Goal: Task Accomplishment & Management: Manage account settings

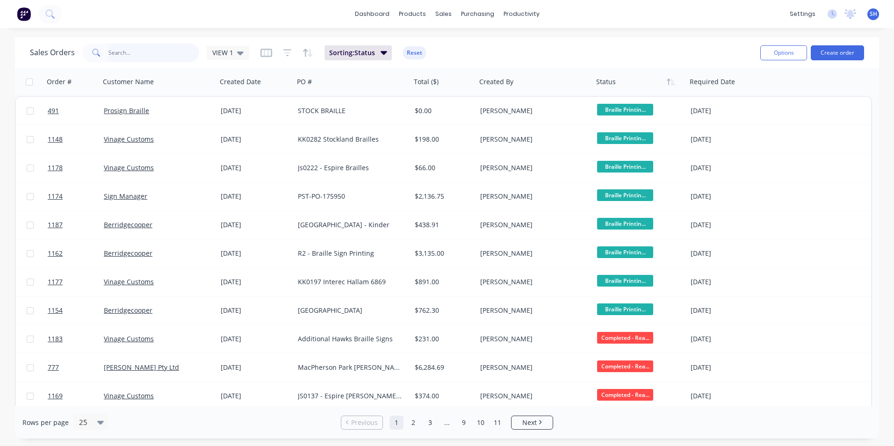
click at [169, 54] on input "text" at bounding box center [153, 52] width 91 height 19
type input "1142"
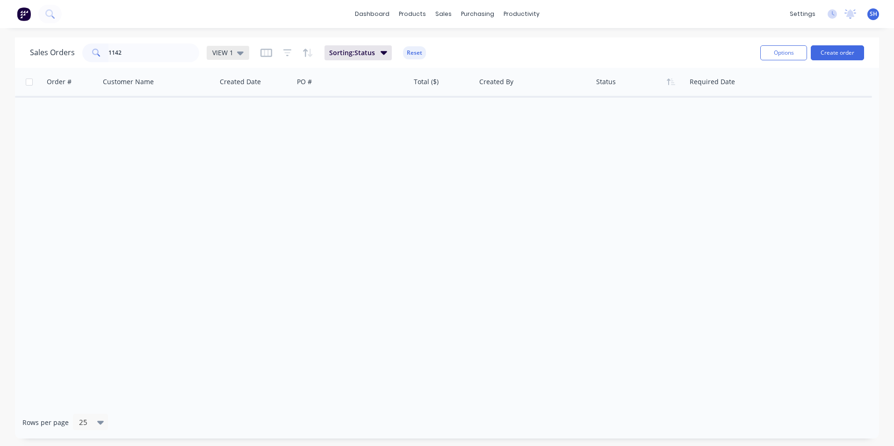
click at [222, 50] on span "VIEW 1" at bounding box center [222, 53] width 21 height 10
click at [235, 165] on button "archived" at bounding box center [262, 170] width 107 height 11
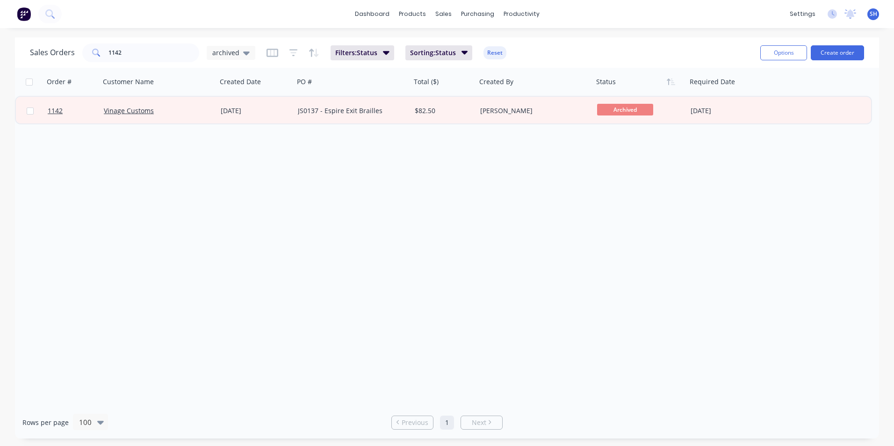
click at [186, 163] on div "Order # Customer Name Created Date PO # Total ($) Created By Status Required Da…" at bounding box center [447, 237] width 864 height 338
drag, startPoint x: 210, startPoint y: 52, endPoint x: 216, endPoint y: 66, distance: 15.1
click at [211, 52] on div "archived" at bounding box center [231, 53] width 49 height 14
click at [238, 183] on button "To be Invoiced" at bounding box center [262, 188] width 107 height 11
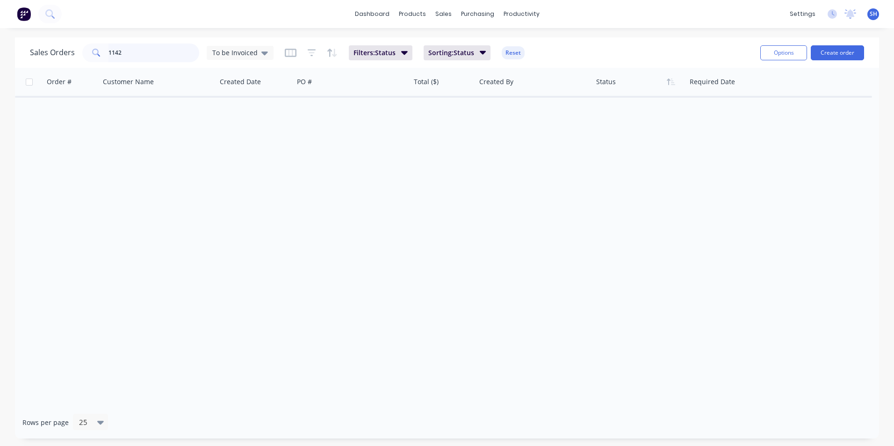
click at [175, 55] on input "1142" at bounding box center [153, 52] width 91 height 19
drag, startPoint x: 175, startPoint y: 55, endPoint x: 46, endPoint y: 51, distance: 129.1
click at [46, 52] on div "Sales Orders 1142 To be Invoiced" at bounding box center [152, 52] width 244 height 19
click at [107, 285] on div "Order # Customer Name Created Date PO # Total ($) Created By Status Required Da…" at bounding box center [447, 237] width 864 height 338
click at [432, 222] on div "Order # Customer Name Created Date PO # Total ($) Created By Status Required Da…" at bounding box center [447, 237] width 864 height 338
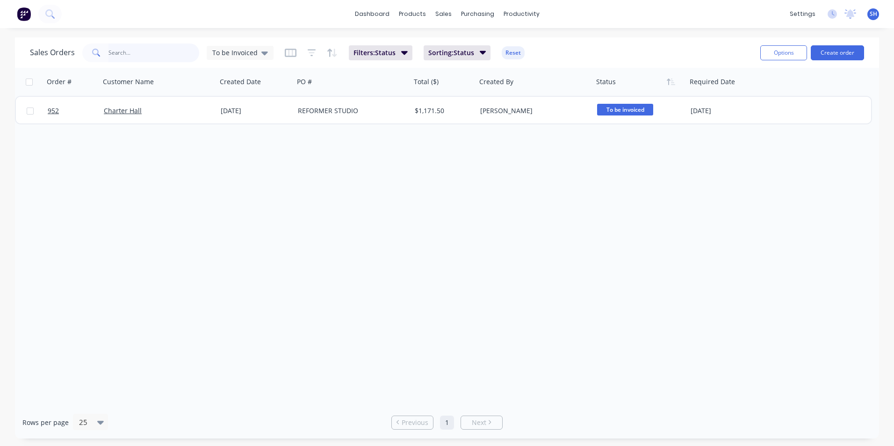
click at [141, 51] on input "text" at bounding box center [153, 52] width 91 height 19
click at [264, 48] on icon at bounding box center [264, 53] width 7 height 10
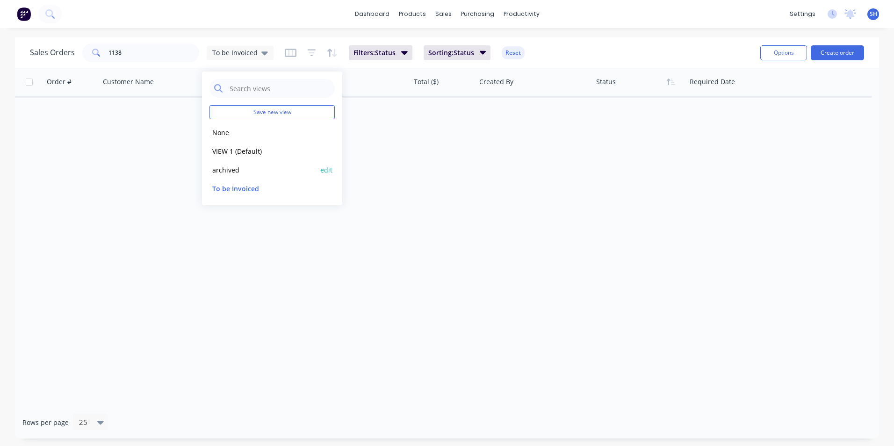
drag, startPoint x: 237, startPoint y: 165, endPoint x: 194, endPoint y: 94, distance: 82.8
click at [236, 165] on button "archived" at bounding box center [262, 170] width 107 height 11
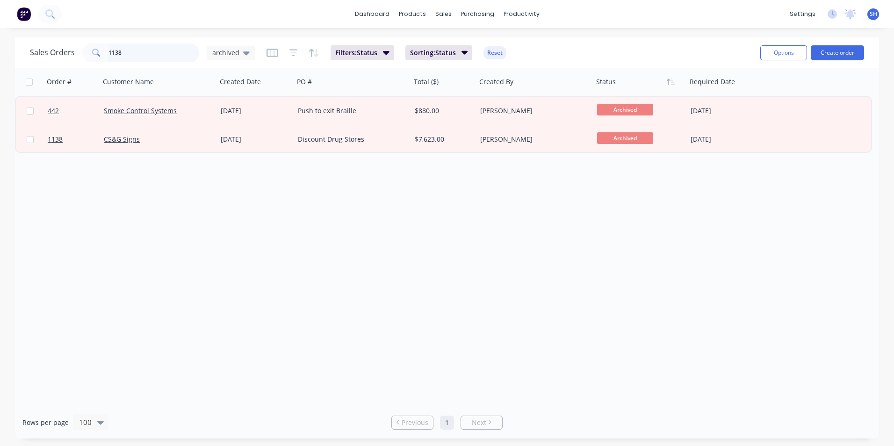
click at [163, 49] on input "1138" at bounding box center [153, 52] width 91 height 19
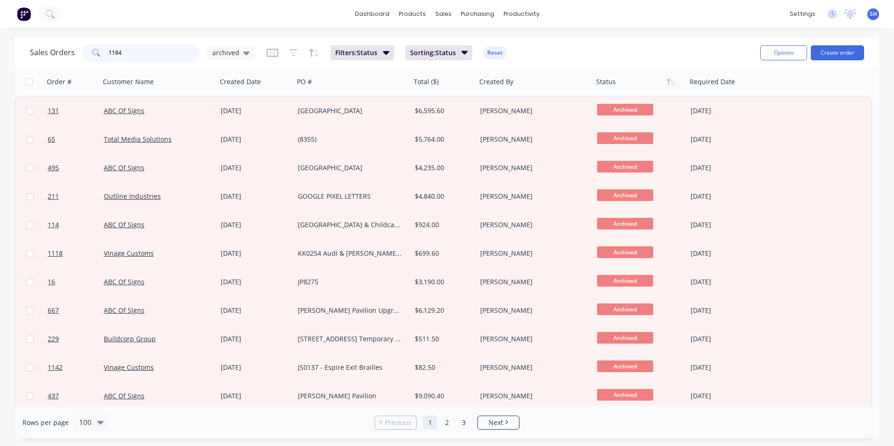
type input "1184"
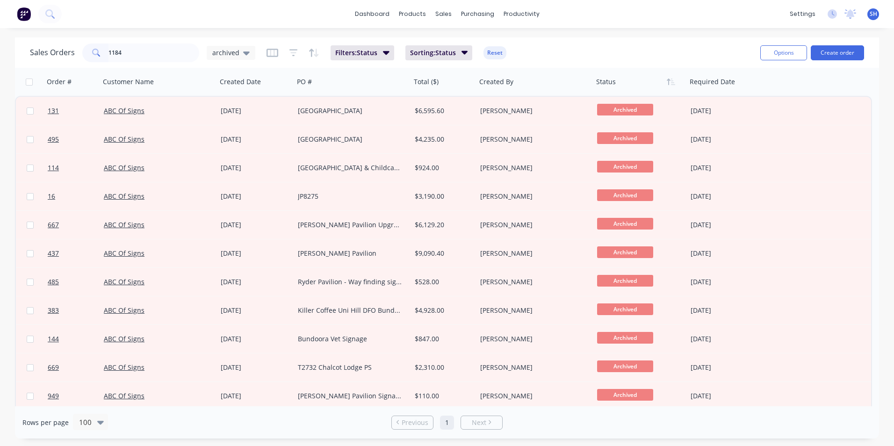
click at [665, 55] on div "Sales Orders 1184 archived Filters: Status Sorting: Status Reset" at bounding box center [391, 52] width 723 height 23
click at [235, 55] on span "archived" at bounding box center [225, 53] width 27 height 10
click at [144, 44] on input "1184" at bounding box center [153, 52] width 91 height 19
drag, startPoint x: 144, startPoint y: 48, endPoint x: 74, endPoint y: 43, distance: 70.3
click at [74, 43] on div "Sales Orders 1184 archived Filters: Status Sorting: Status Reset" at bounding box center [391, 52] width 723 height 23
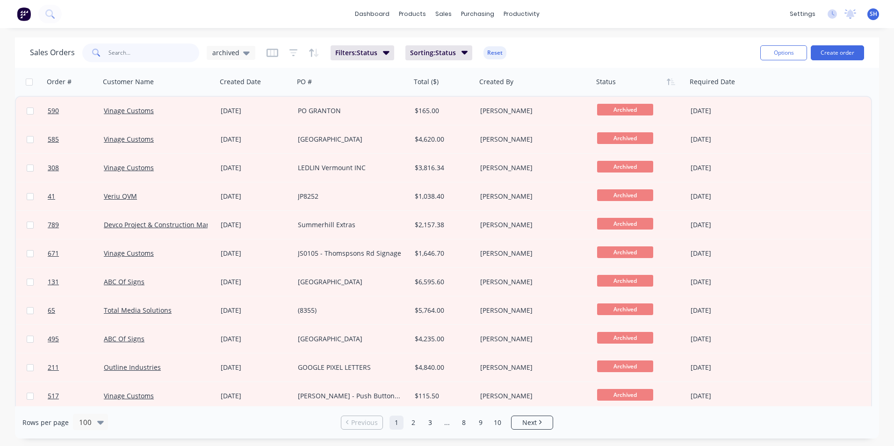
click at [130, 48] on input "text" at bounding box center [153, 52] width 91 height 19
click at [234, 52] on span "archived" at bounding box center [225, 53] width 27 height 10
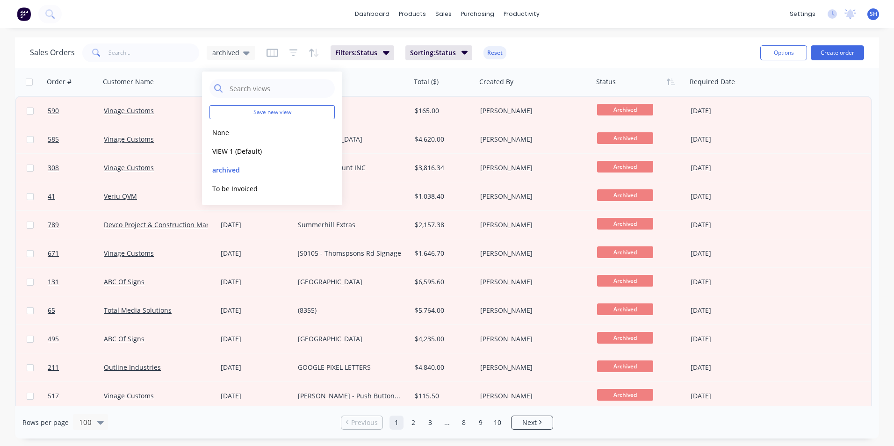
drag, startPoint x: 251, startPoint y: 154, endPoint x: 161, endPoint y: 56, distance: 133.3
click at [249, 152] on button "VIEW 1 (Default)" at bounding box center [262, 151] width 107 height 11
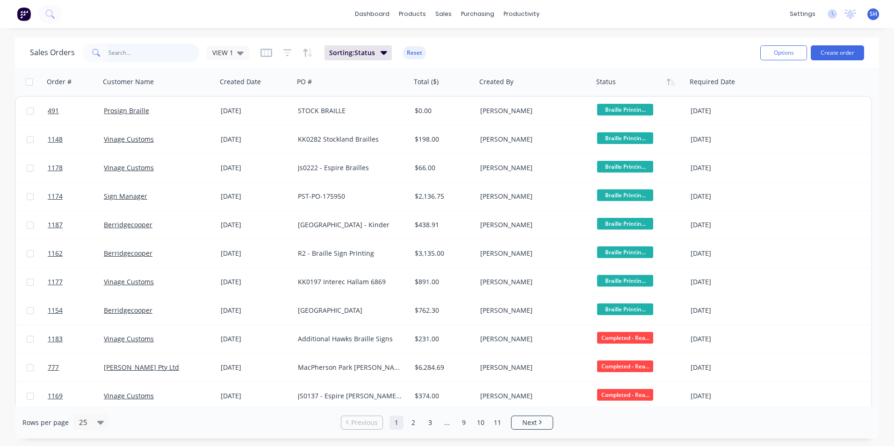
click at [122, 55] on input "text" at bounding box center [153, 52] width 91 height 19
click at [170, 54] on input "text" at bounding box center [153, 52] width 91 height 19
type input "1183"
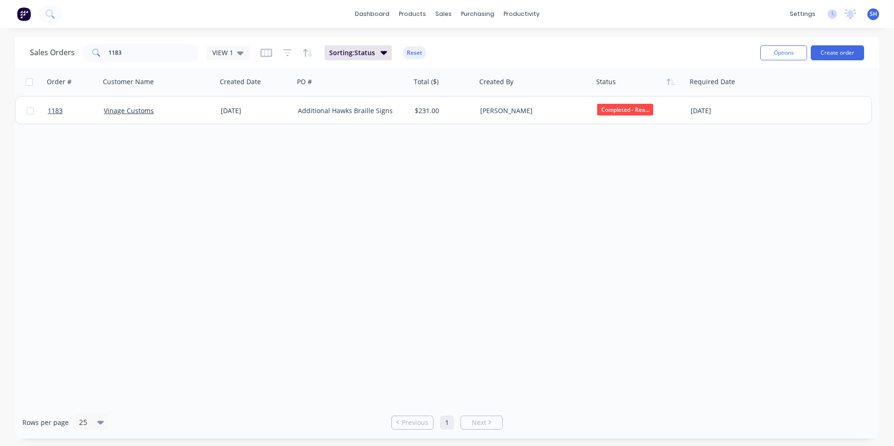
drag, startPoint x: 408, startPoint y: 112, endPoint x: 684, endPoint y: 138, distance: 277.4
click at [411, 110] on div "1183 Vinage Customs [DATE] Additional Hawks Braille Signs $231.00 [PERSON_NAME]…" at bounding box center [443, 111] width 855 height 29
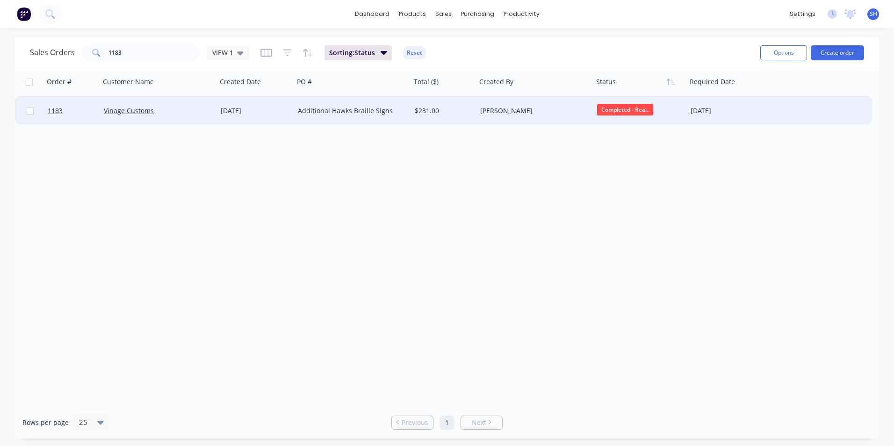
click at [207, 116] on div "Vinage Customs" at bounding box center [158, 111] width 117 height 28
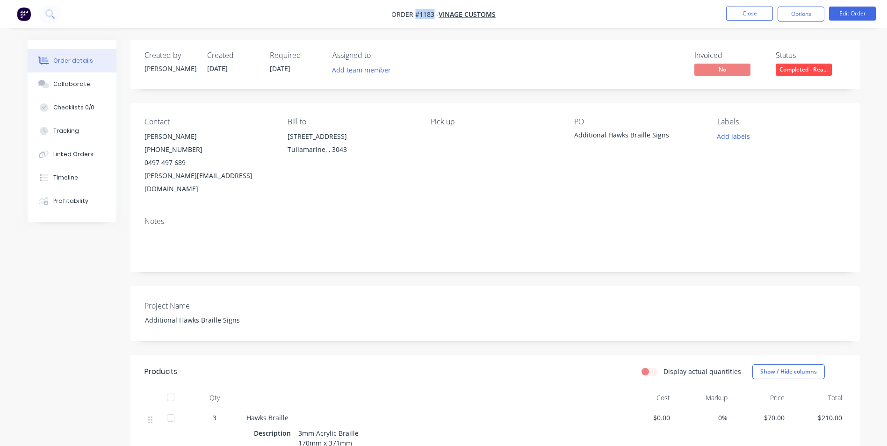
drag, startPoint x: 434, startPoint y: 14, endPoint x: 415, endPoint y: 14, distance: 19.2
click at [415, 14] on span "Order #1183 -" at bounding box center [414, 14] width 47 height 9
copy span "#1183"
drag, startPoint x: 243, startPoint y: 306, endPoint x: 115, endPoint y: 288, distance: 129.2
click at [114, 288] on div "Created by [PERSON_NAME] Created [DATE] Required [DATE] Assigned to Add team me…" at bounding box center [444, 341] width 832 height 602
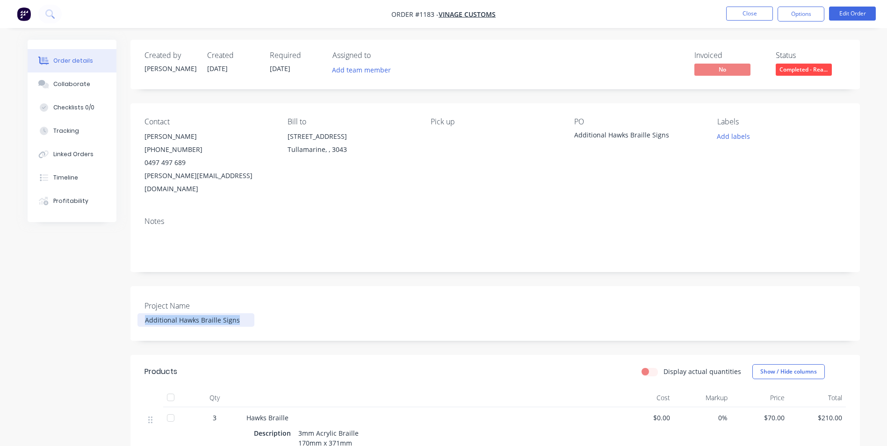
copy div "Additional Hawks Braille Signs"
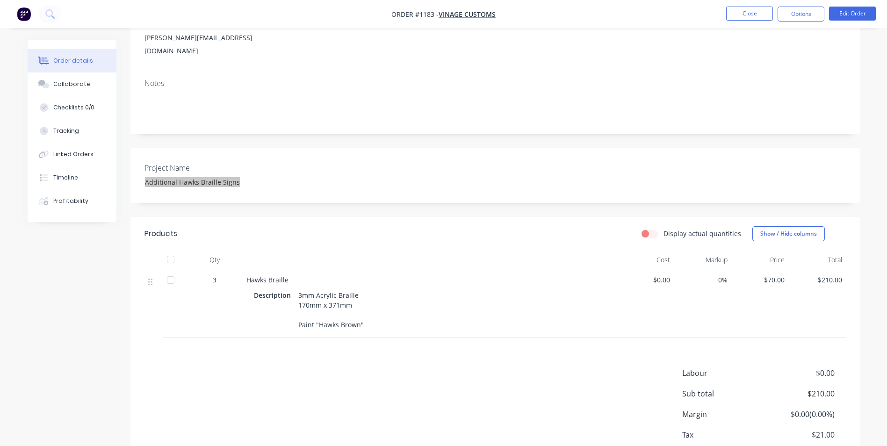
scroll to position [140, 0]
click at [290, 272] on div "Hawks Braille" at bounding box center [429, 277] width 366 height 10
drag, startPoint x: 288, startPoint y: 264, endPoint x: 245, endPoint y: 261, distance: 43.1
click at [245, 267] on div "Hawks Braille Description 3mm Acrylic Braille 170mm x 371mm Paint "Hawks Brown"" at bounding box center [430, 301] width 374 height 68
drag, startPoint x: 245, startPoint y: 261, endPoint x: 251, endPoint y: 262, distance: 5.6
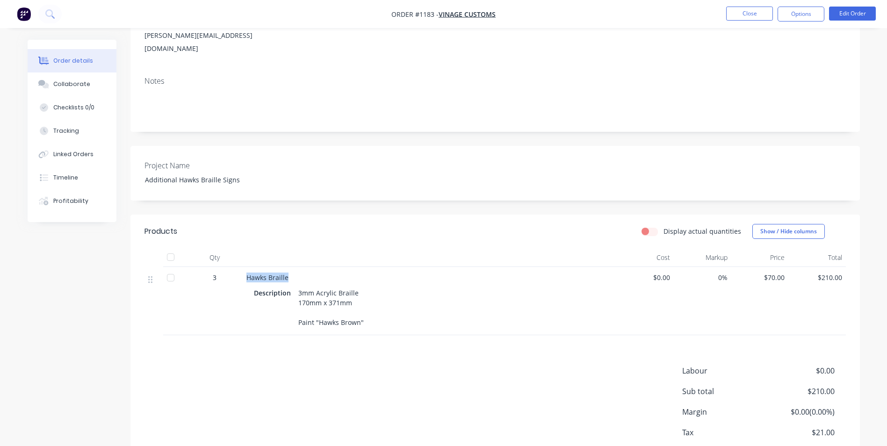
copy span "Hawks Braille"
drag, startPoint x: 295, startPoint y: 276, endPoint x: 374, endPoint y: 318, distance: 89.5
click at [374, 318] on div "Description 3mm Acrylic Braille 170mm x 371mm Paint "Hawks Brown"" at bounding box center [429, 307] width 351 height 43
drag, startPoint x: 374, startPoint y: 318, endPoint x: 332, endPoint y: 288, distance: 52.0
copy div "3mm Acrylic Braille 170mm x 371mm Paint "Hawks Brown""
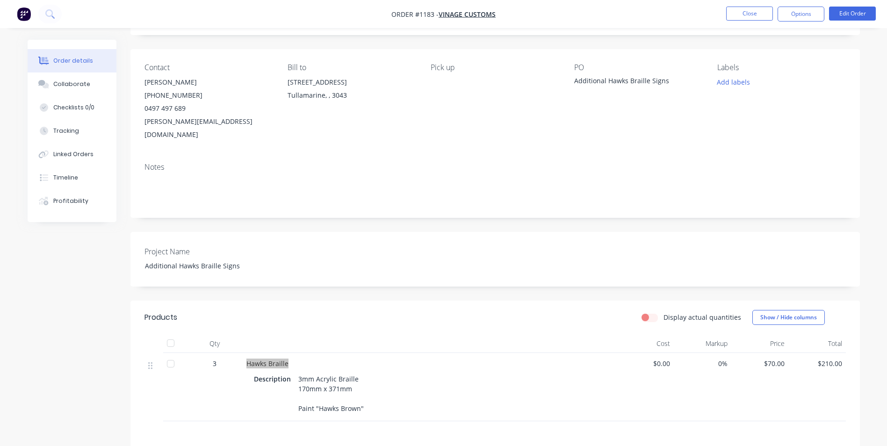
scroll to position [47, 0]
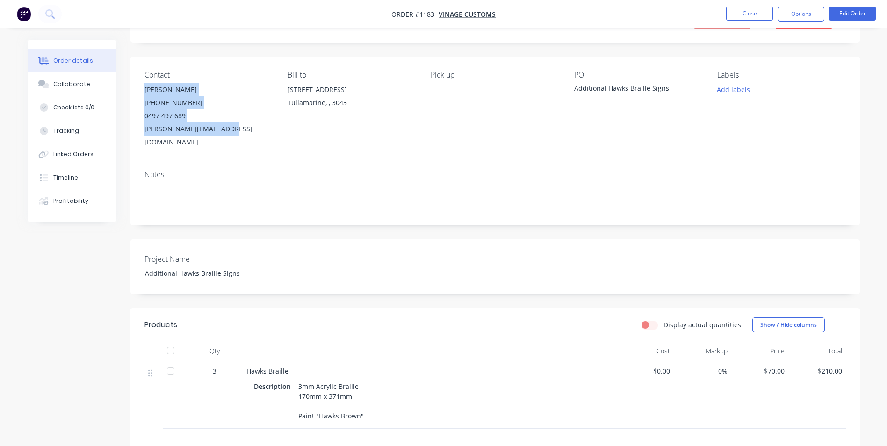
drag, startPoint x: 142, startPoint y: 86, endPoint x: 256, endPoint y: 142, distance: 127.1
click at [256, 142] on div "Contact [PERSON_NAME] [PHONE_NUMBER] [EMAIL_ADDRESS][DOMAIN_NAME] Bill to [STRE…" at bounding box center [494, 110] width 729 height 106
drag, startPoint x: 256, startPoint y: 142, endPoint x: 179, endPoint y: 120, distance: 79.9
copy div "[PERSON_NAME] [PHONE_NUMBER] [EMAIL_ADDRESS][DOMAIN_NAME]"
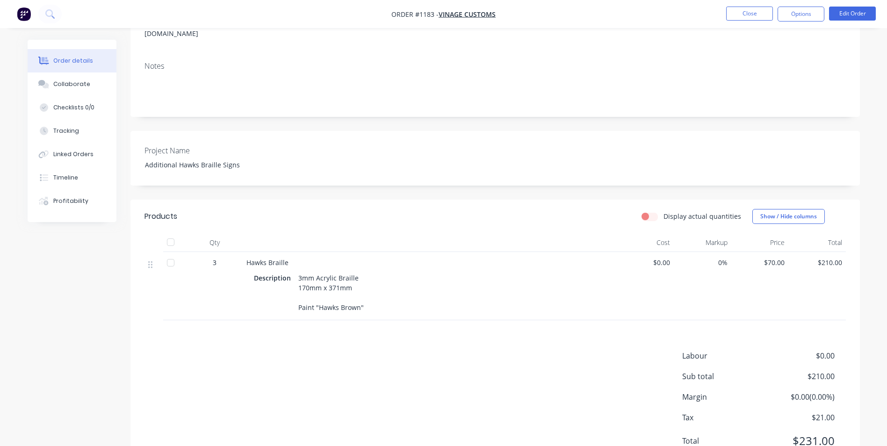
scroll to position [187, 0]
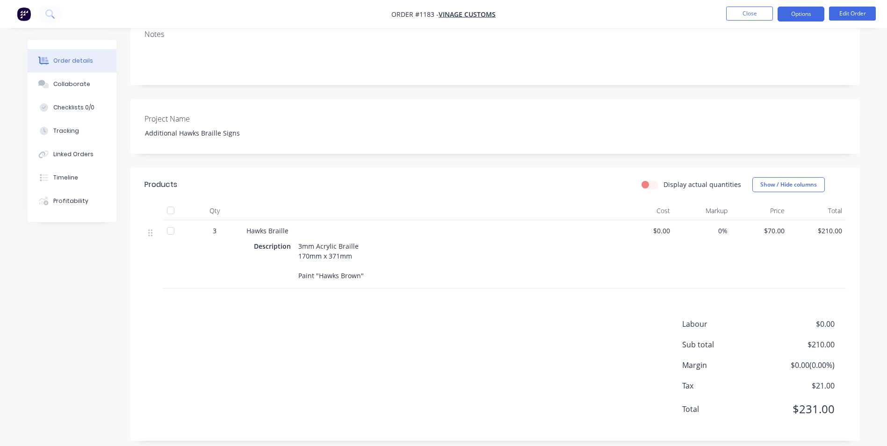
click at [801, 15] on button "Options" at bounding box center [800, 14] width 47 height 15
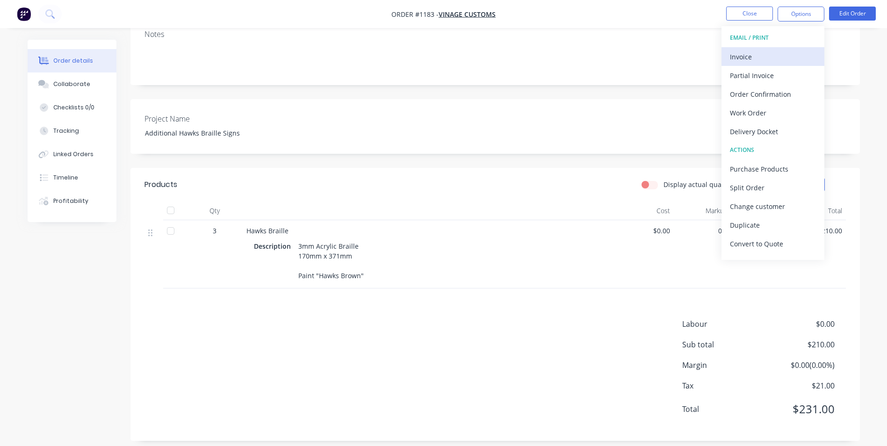
click at [773, 54] on div "Invoice" at bounding box center [773, 57] width 86 height 14
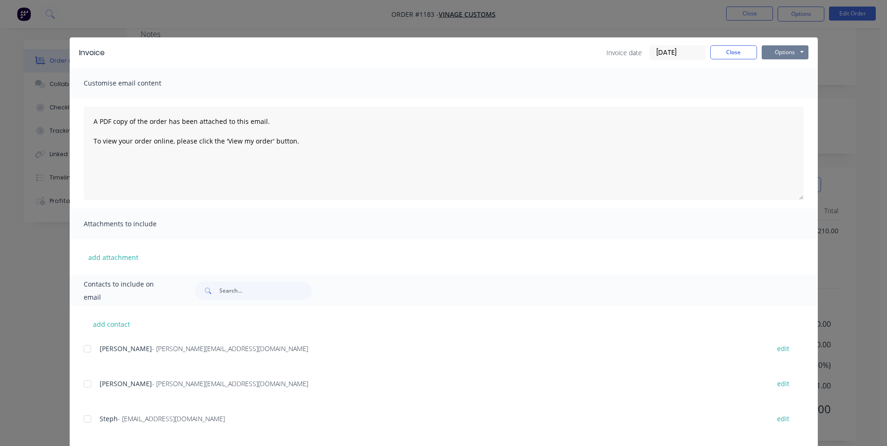
click at [783, 50] on button "Options" at bounding box center [784, 52] width 47 height 14
drag, startPoint x: 781, startPoint y: 76, endPoint x: 785, endPoint y: 85, distance: 9.2
click at [785, 85] on div "Preview Print Email" at bounding box center [791, 84] width 60 height 46
click at [786, 85] on button "Print" at bounding box center [791, 84] width 60 height 15
click at [724, 53] on button "Close" at bounding box center [733, 52] width 47 height 14
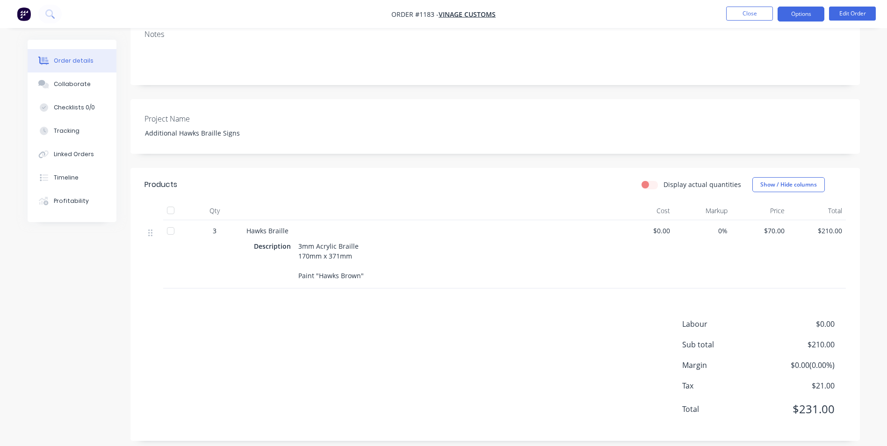
click at [796, 17] on button "Options" at bounding box center [800, 14] width 47 height 15
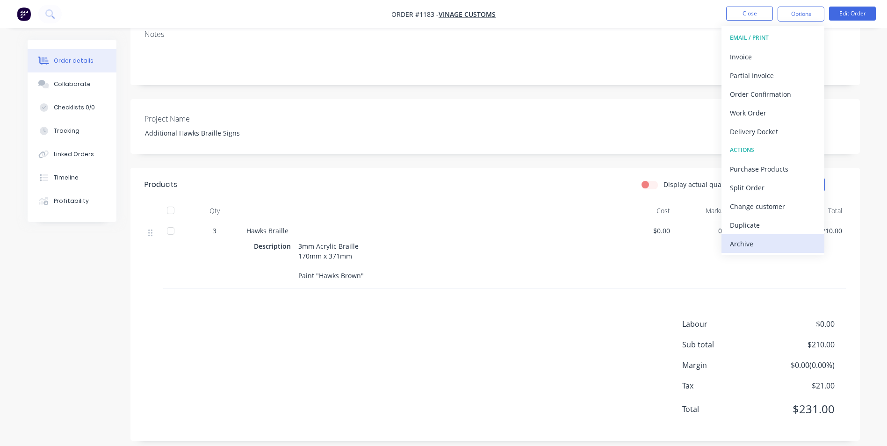
click at [780, 246] on div "Archive" at bounding box center [773, 244] width 86 height 14
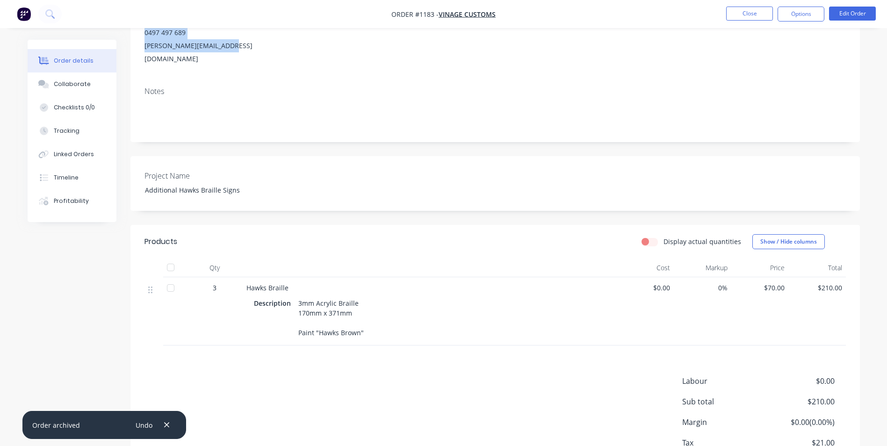
scroll to position [0, 0]
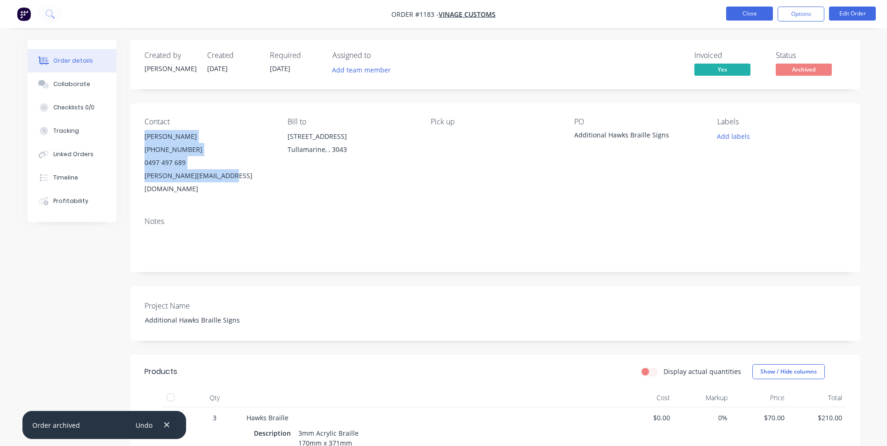
click at [759, 9] on button "Close" at bounding box center [749, 14] width 47 height 14
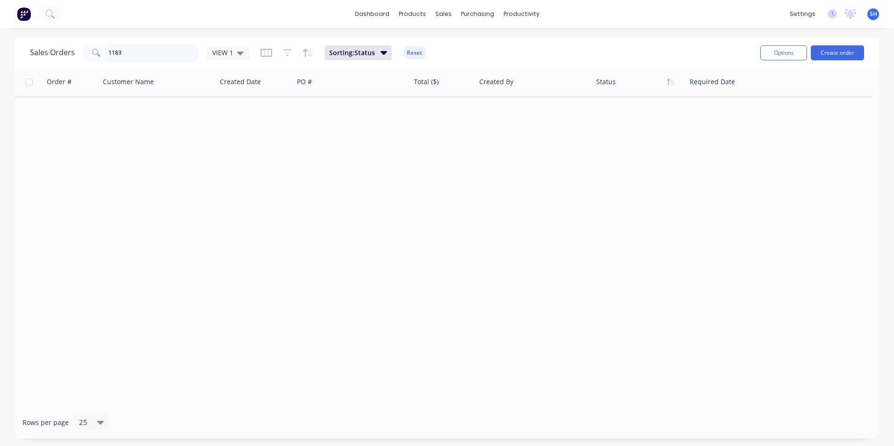
click at [129, 44] on input "1183" at bounding box center [153, 52] width 91 height 19
drag, startPoint x: 148, startPoint y: 52, endPoint x: 39, endPoint y: 43, distance: 109.7
click at [39, 43] on div "Sales Orders 1183 VIEW 1" at bounding box center [139, 52] width 219 height 19
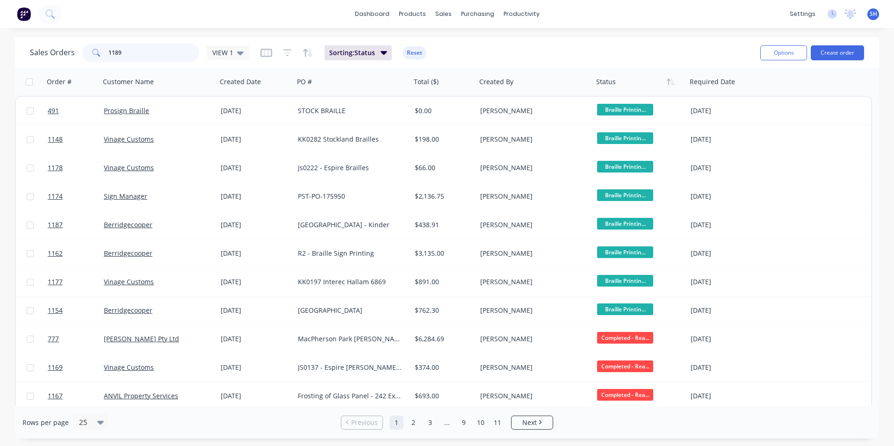
type input "1189"
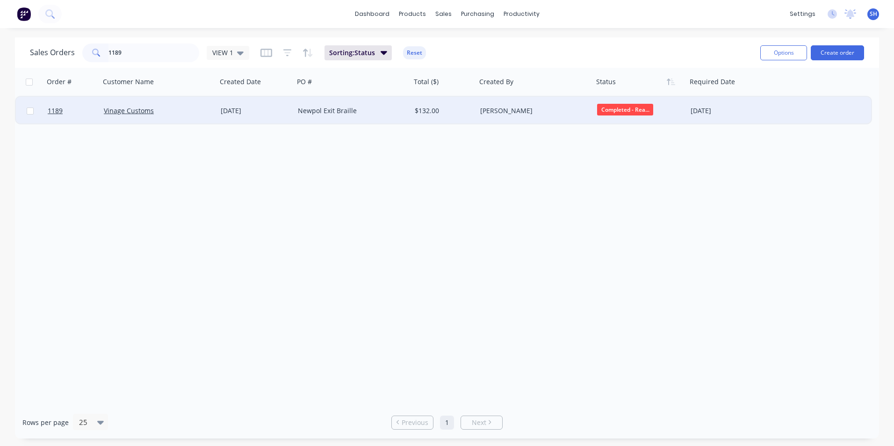
click at [202, 111] on div "Vinage Customs" at bounding box center [156, 110] width 104 height 9
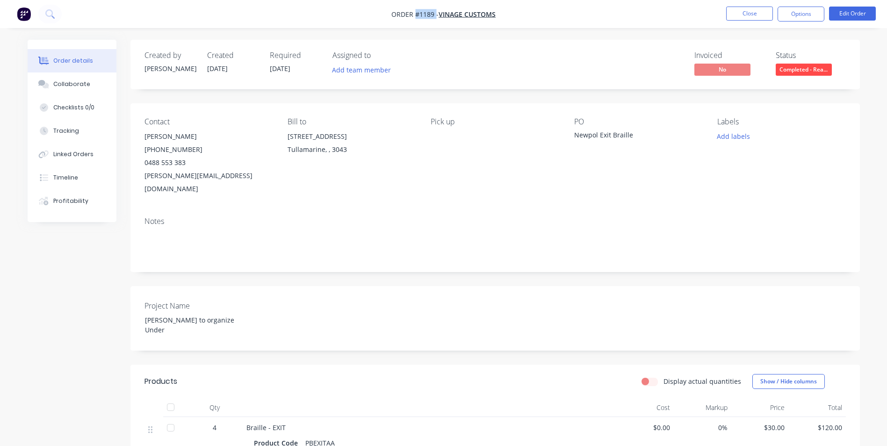
drag, startPoint x: 436, startPoint y: 13, endPoint x: 416, endPoint y: 13, distance: 20.6
click at [416, 13] on span "Order #1189 -" at bounding box center [414, 14] width 47 height 9
copy span "#1189"
drag, startPoint x: 636, startPoint y: 133, endPoint x: 573, endPoint y: 130, distance: 63.2
click at [573, 130] on div "Contact [PERSON_NAME] [PHONE_NUMBER] [PERSON_NAME][EMAIL_ADDRESS][DOMAIN_NAME] …" at bounding box center [494, 156] width 729 height 106
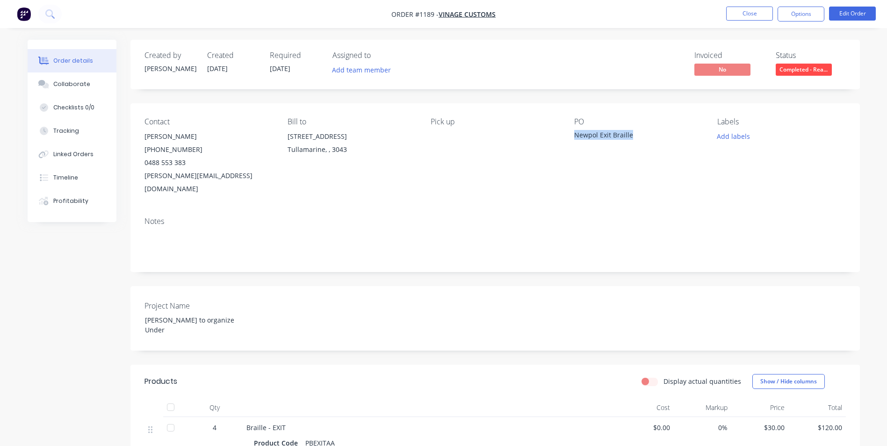
copy div "Newpol Exit Braille"
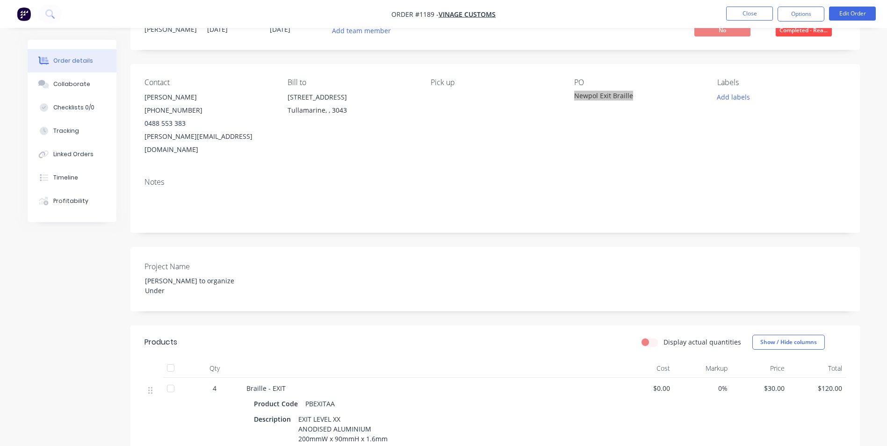
scroll to position [93, 0]
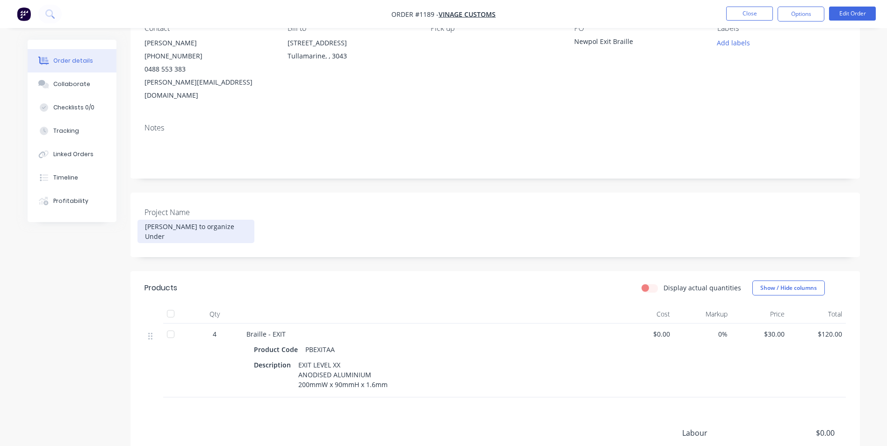
click at [227, 220] on div "[PERSON_NAME] to organize Under" at bounding box center [195, 231] width 117 height 23
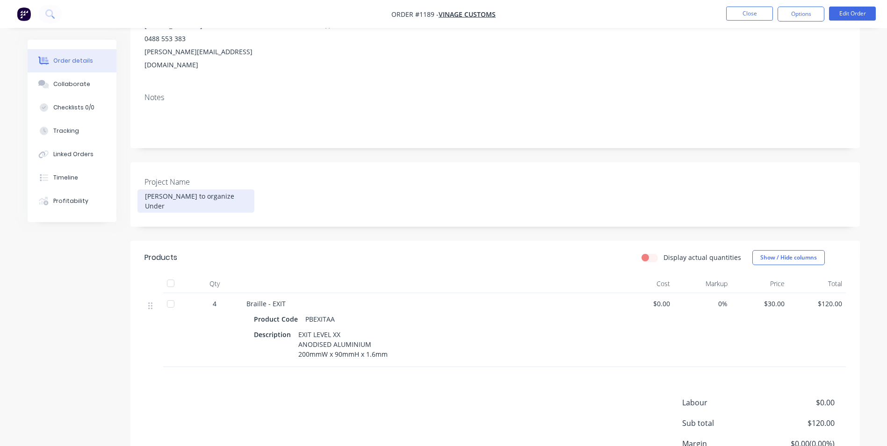
scroll to position [140, 0]
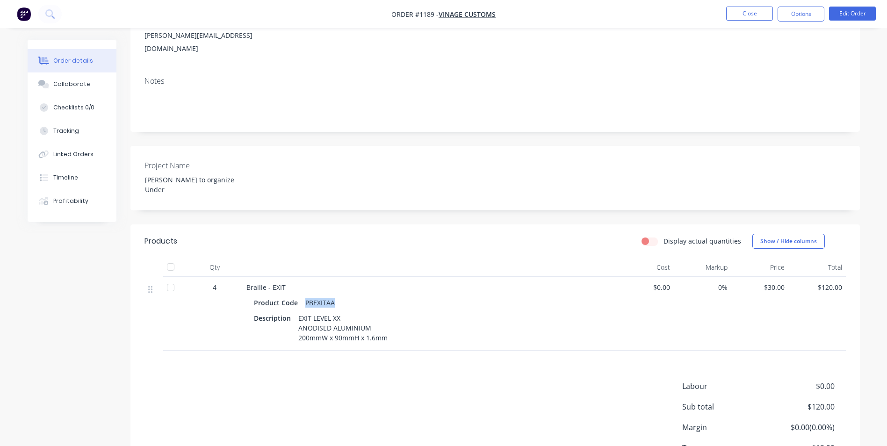
drag, startPoint x: 331, startPoint y: 280, endPoint x: 302, endPoint y: 277, distance: 28.8
click at [302, 296] on div "PBEXITAA" at bounding box center [319, 303] width 37 height 14
copy div "PBEXITAA"
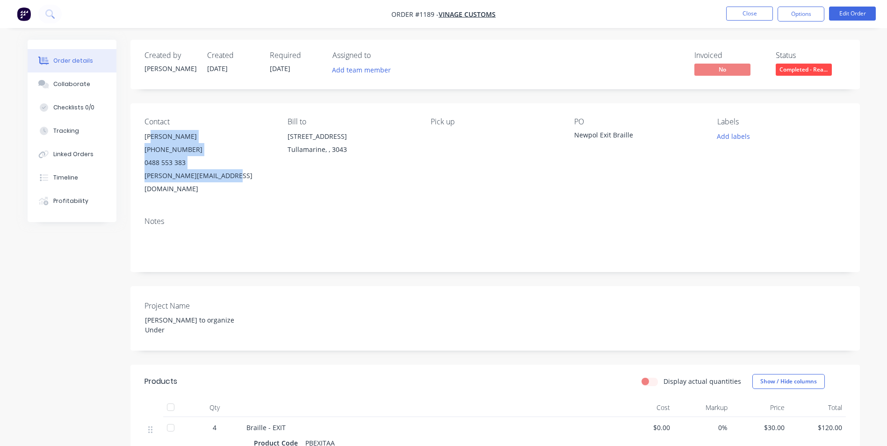
drag, startPoint x: 145, startPoint y: 138, endPoint x: 240, endPoint y: 188, distance: 107.5
click at [240, 188] on div "Contact [PERSON_NAME] [PHONE_NUMBER] [PERSON_NAME][EMAIL_ADDRESS][DOMAIN_NAME] …" at bounding box center [494, 156] width 729 height 106
copy div "[PERSON_NAME] [PHONE_NUMBER] [PERSON_NAME][EMAIL_ADDRESS][DOMAIN_NAME]"
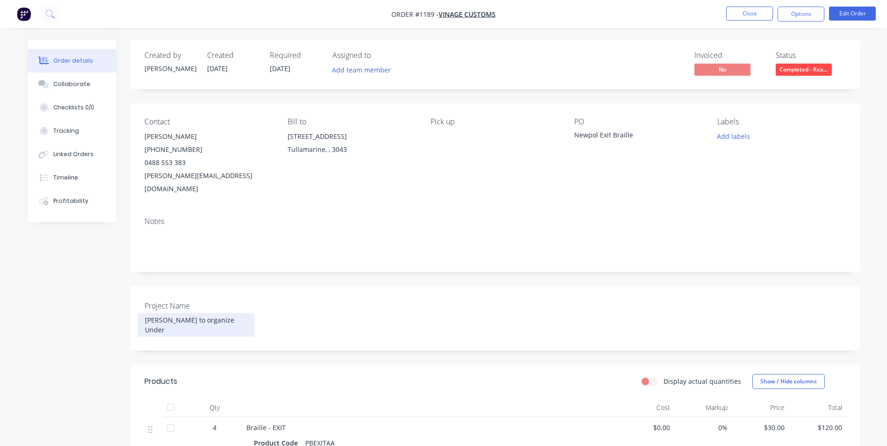
click at [227, 313] on div "[PERSON_NAME] to organize Under" at bounding box center [195, 324] width 117 height 23
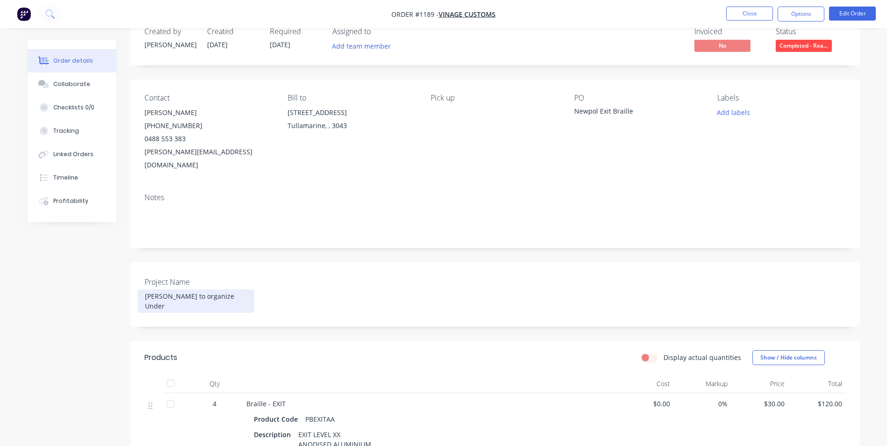
scroll to position [47, 0]
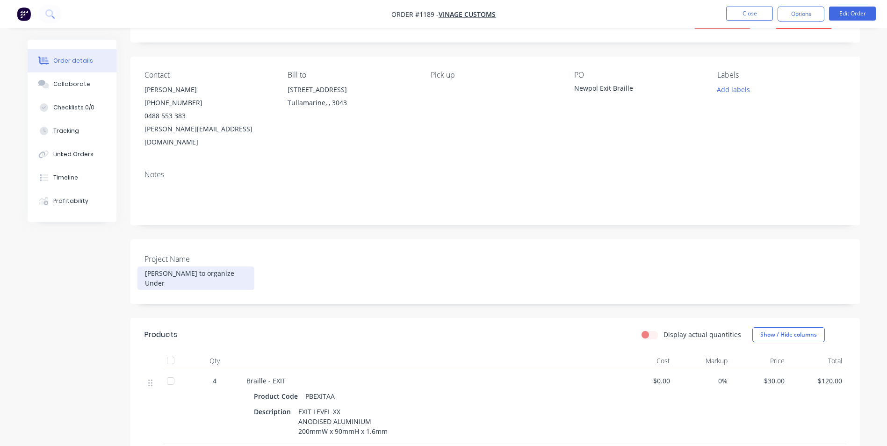
click at [227, 266] on div "[PERSON_NAME] to organize Under" at bounding box center [195, 277] width 117 height 23
drag, startPoint x: 229, startPoint y: 259, endPoint x: 157, endPoint y: 268, distance: 72.5
click at [136, 260] on div "Project Name [PERSON_NAME] to organize Under" at bounding box center [494, 271] width 729 height 64
copy div "[PERSON_NAME] to organize Under"
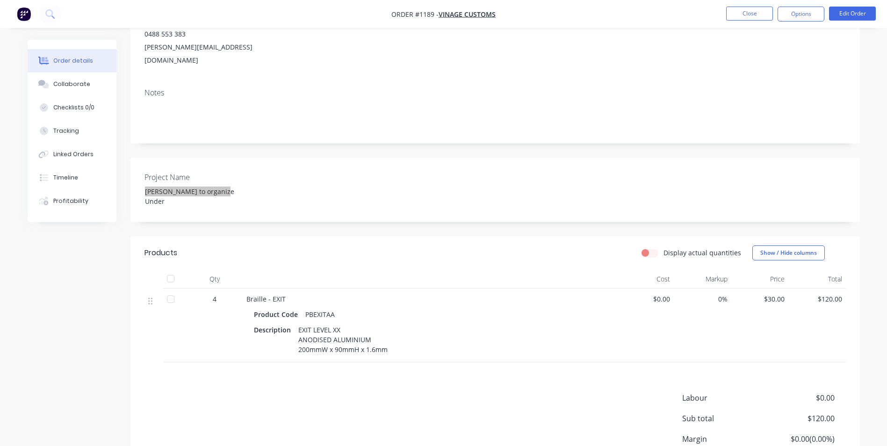
scroll to position [188, 0]
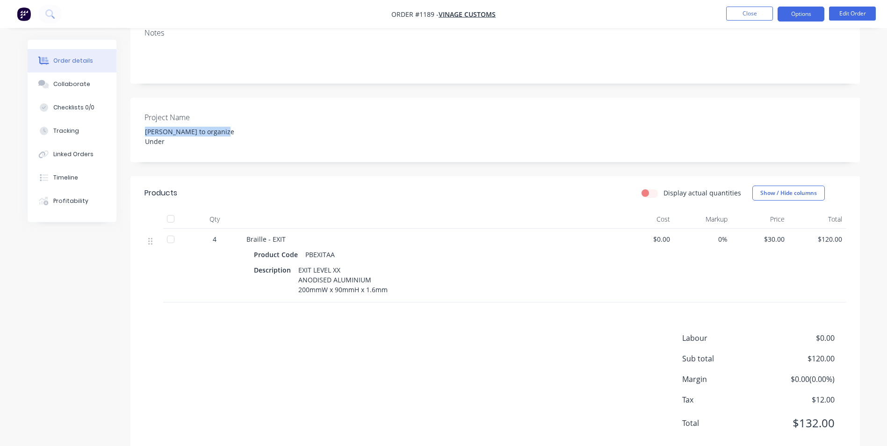
click at [799, 16] on button "Options" at bounding box center [800, 14] width 47 height 15
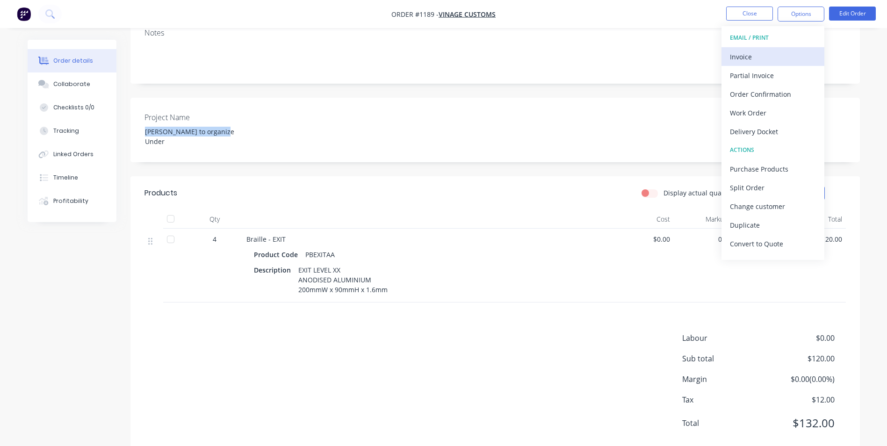
click at [768, 53] on div "Invoice" at bounding box center [773, 57] width 86 height 14
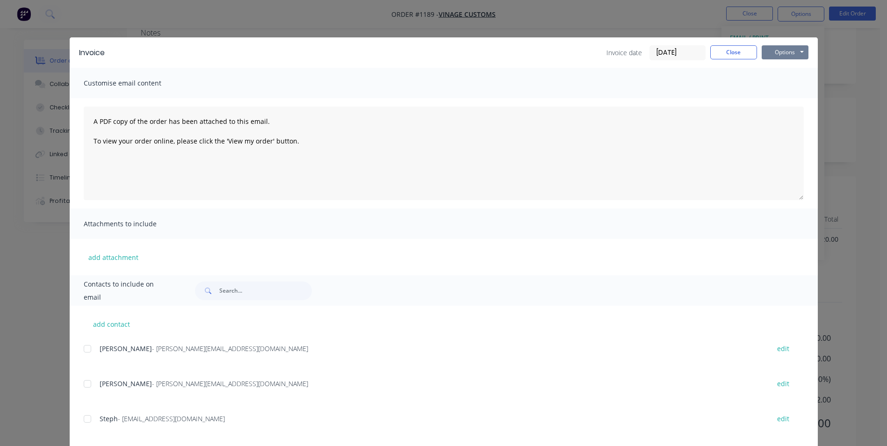
click at [795, 45] on button "Options" at bounding box center [784, 52] width 47 height 14
click at [781, 79] on button "Print" at bounding box center [791, 84] width 60 height 15
click at [729, 47] on button "Close" at bounding box center [733, 52] width 47 height 14
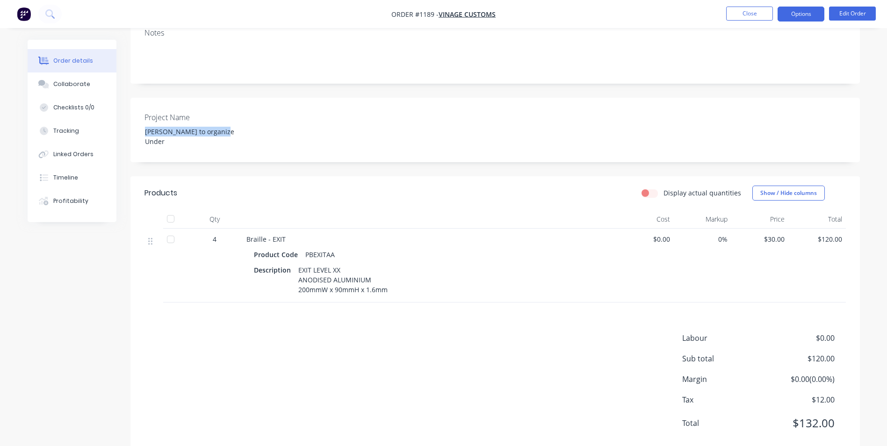
click at [805, 14] on button "Options" at bounding box center [800, 14] width 47 height 15
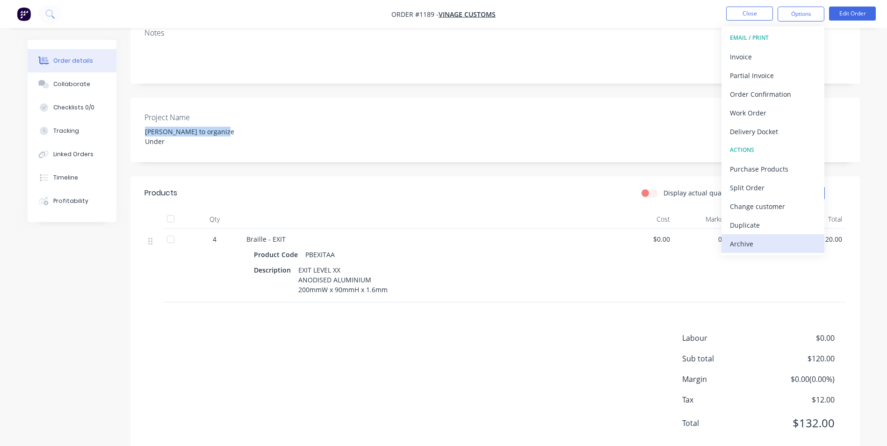
click at [752, 246] on div "Archive" at bounding box center [773, 244] width 86 height 14
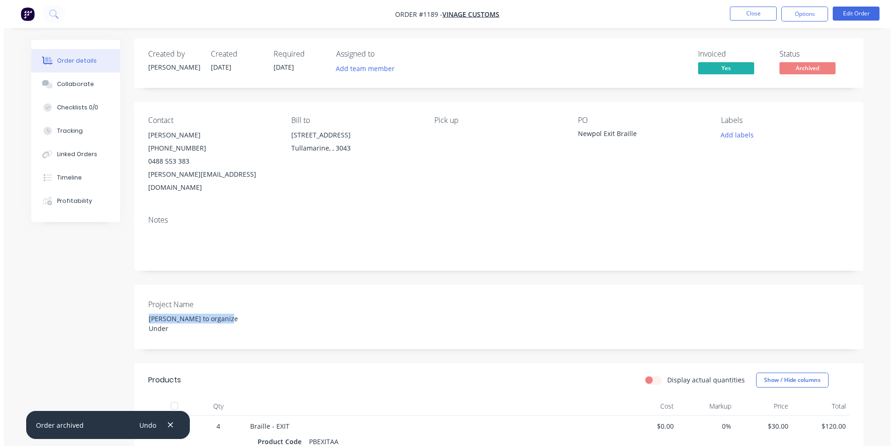
scroll to position [0, 0]
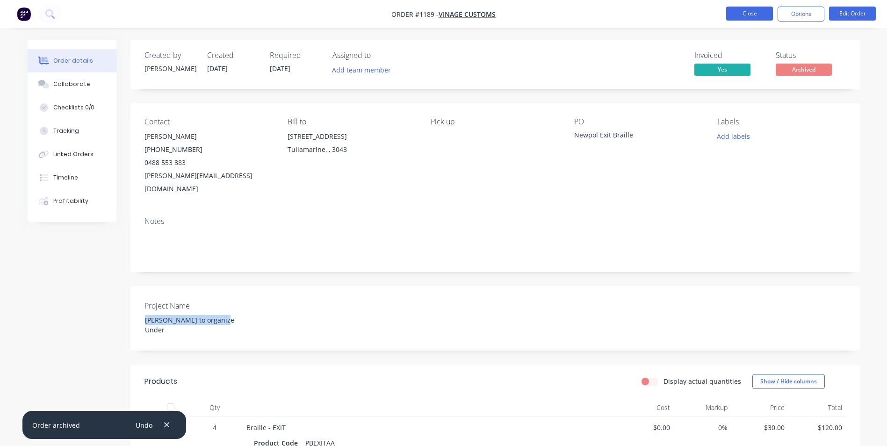
click at [752, 9] on button "Close" at bounding box center [749, 14] width 47 height 14
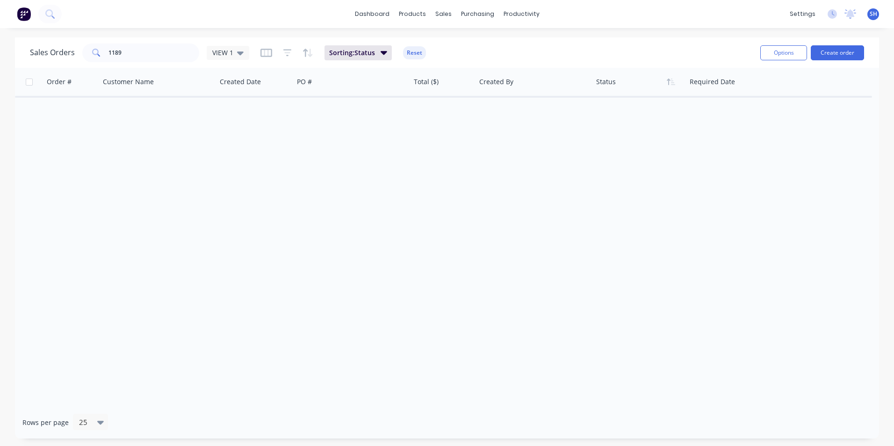
click at [480, 299] on div "Order # Customer Name Created Date PO # Total ($) Created By Status Required Da…" at bounding box center [447, 237] width 864 height 338
